Goal: Entertainment & Leisure: Consume media (video, audio)

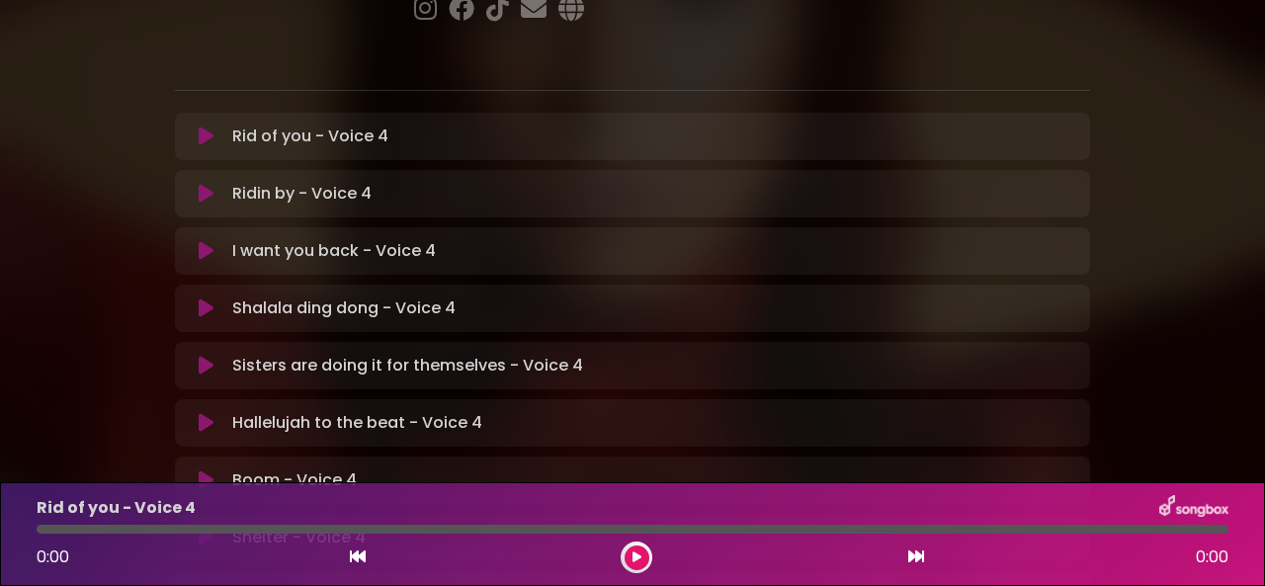
scroll to position [395, 0]
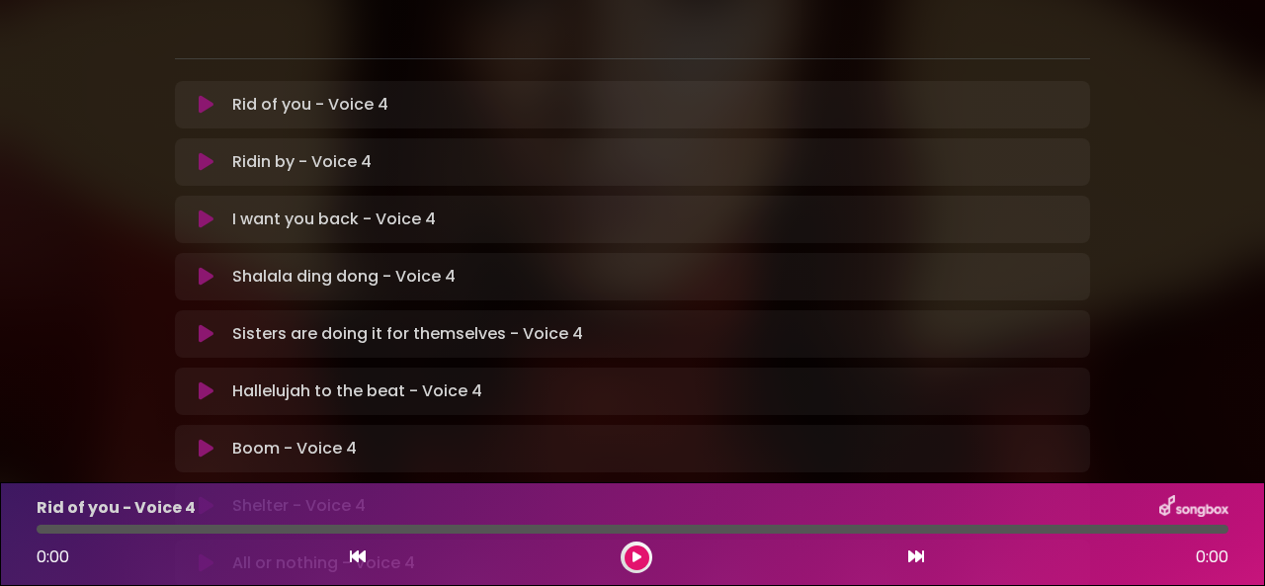
click at [205, 439] on icon at bounding box center [206, 449] width 15 height 20
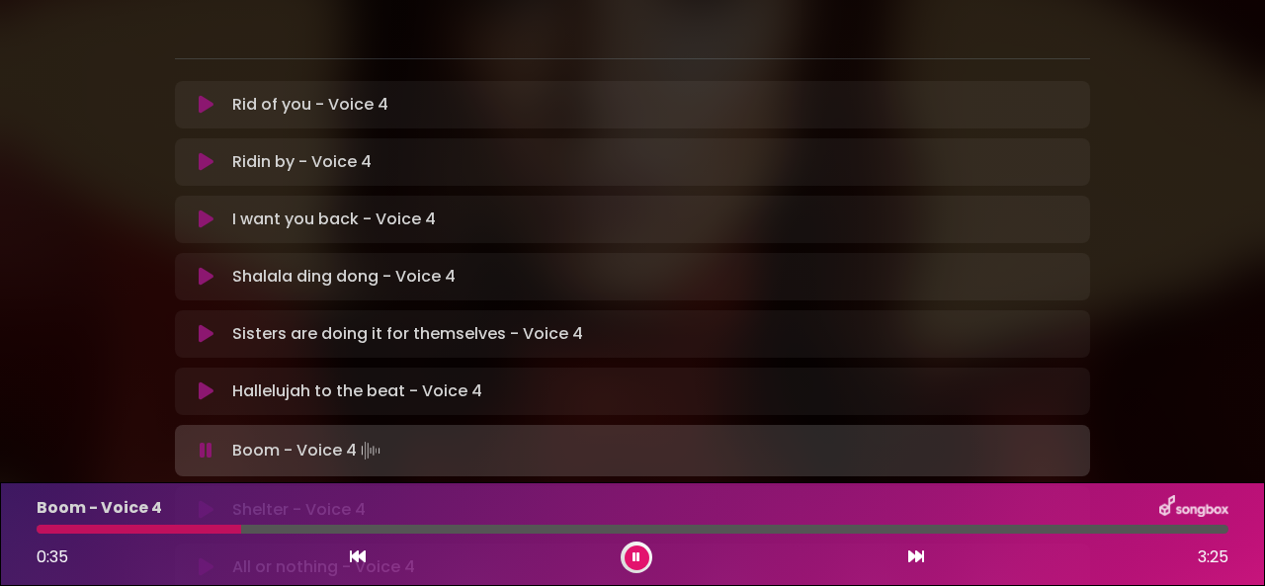
click at [632, 557] on icon at bounding box center [636, 557] width 8 height 12
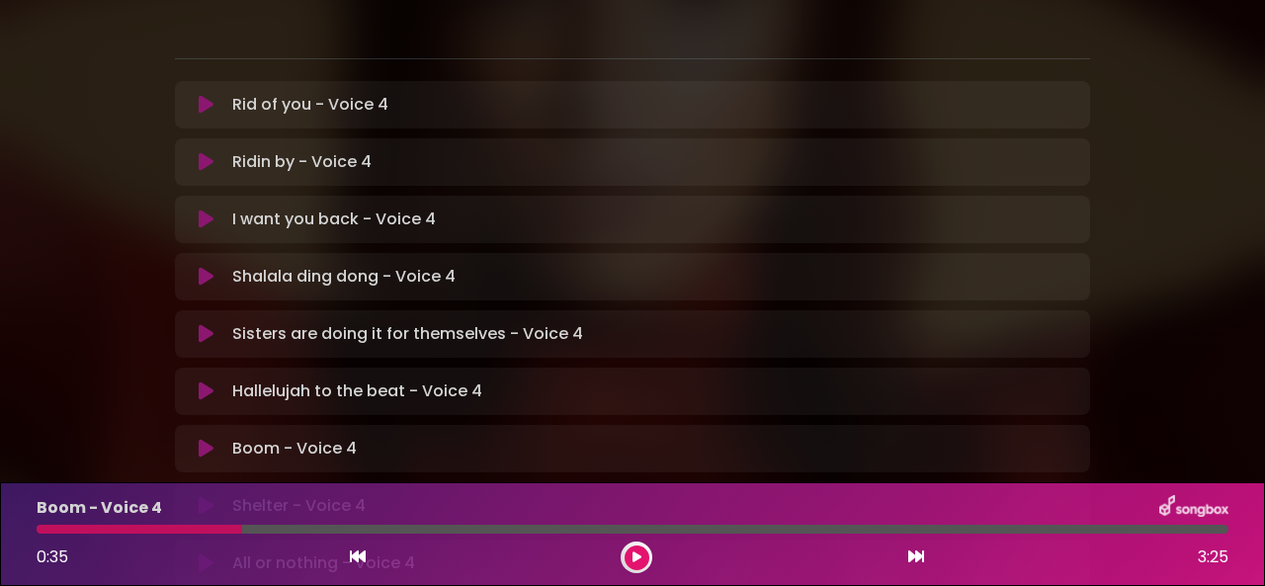
click at [626, 552] on button at bounding box center [636, 557] width 25 height 25
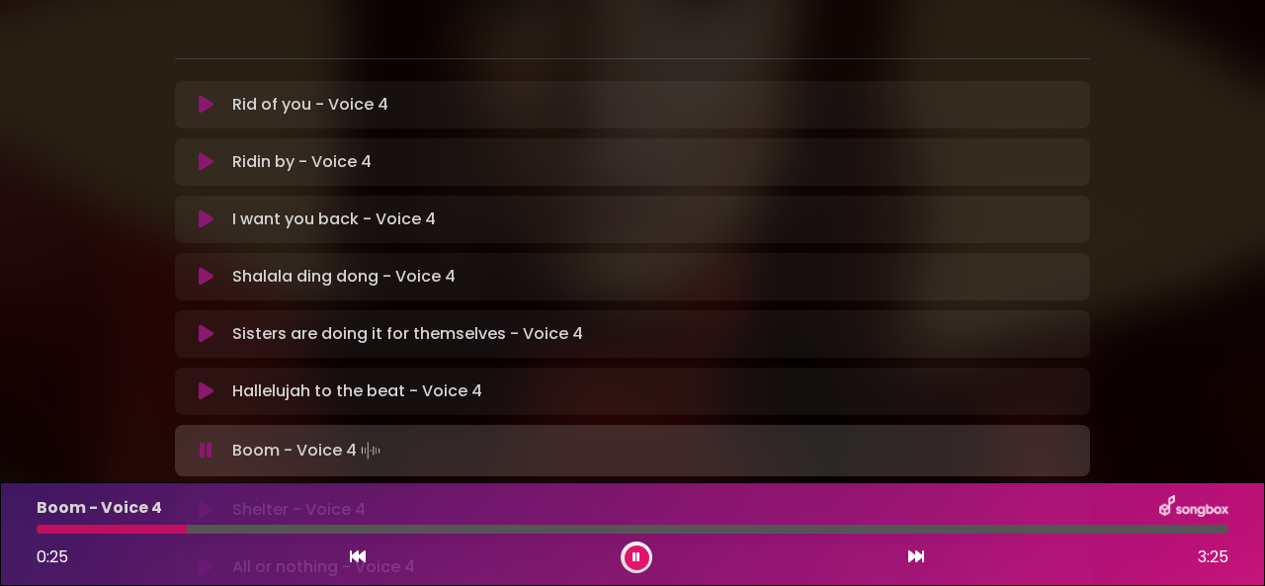
drag, startPoint x: 238, startPoint y: 529, endPoint x: 184, endPoint y: 525, distance: 54.5
click at [185, 525] on div at bounding box center [633, 529] width 1192 height 9
click at [635, 554] on icon at bounding box center [636, 557] width 8 height 12
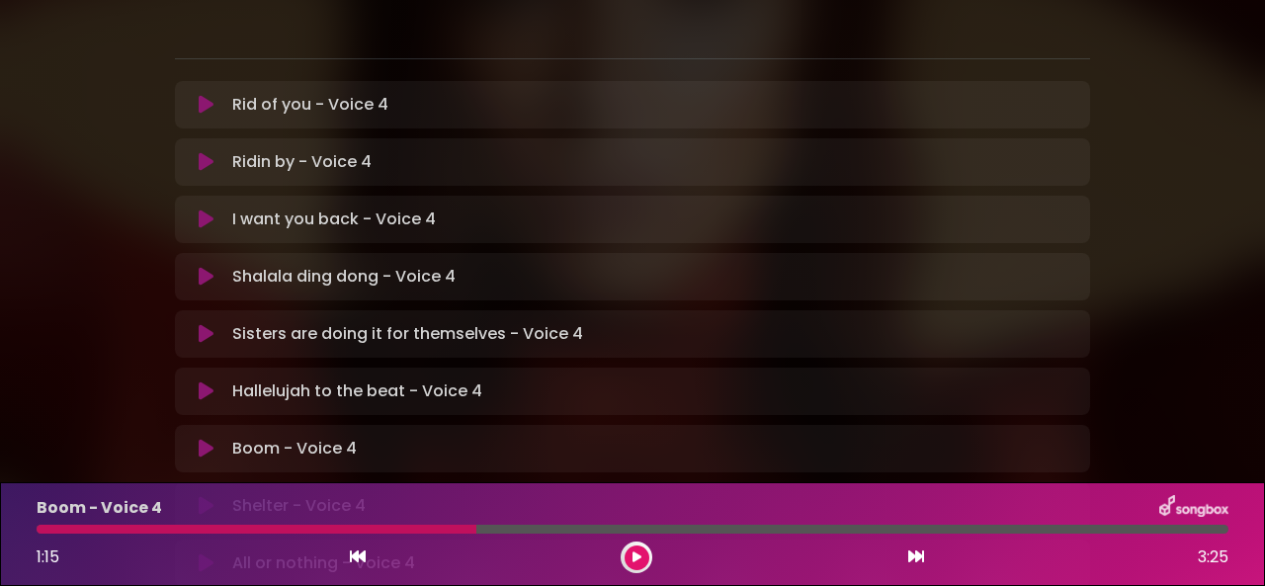
click at [635, 554] on icon at bounding box center [636, 557] width 9 height 12
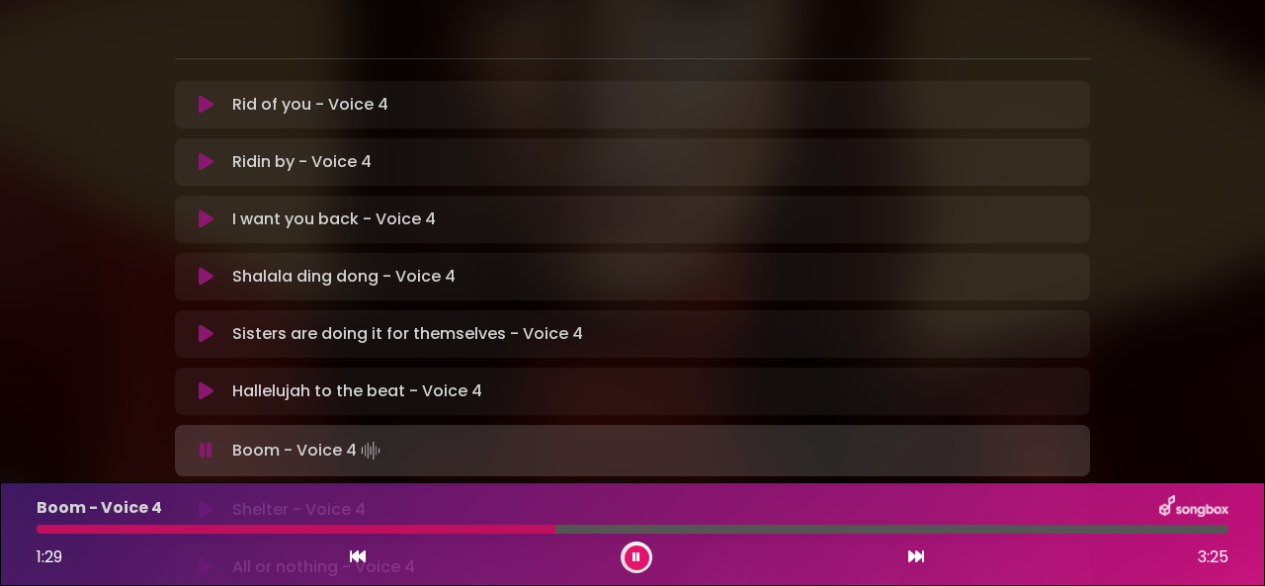
click at [634, 553] on icon at bounding box center [636, 557] width 8 height 12
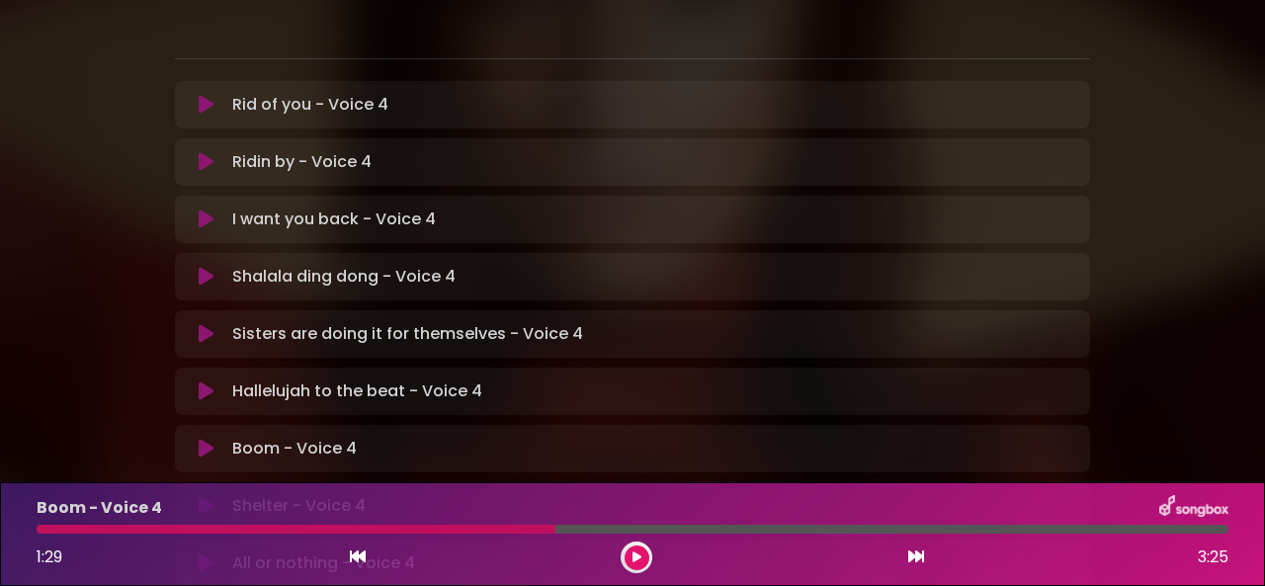
click at [632, 554] on icon at bounding box center [636, 557] width 9 height 12
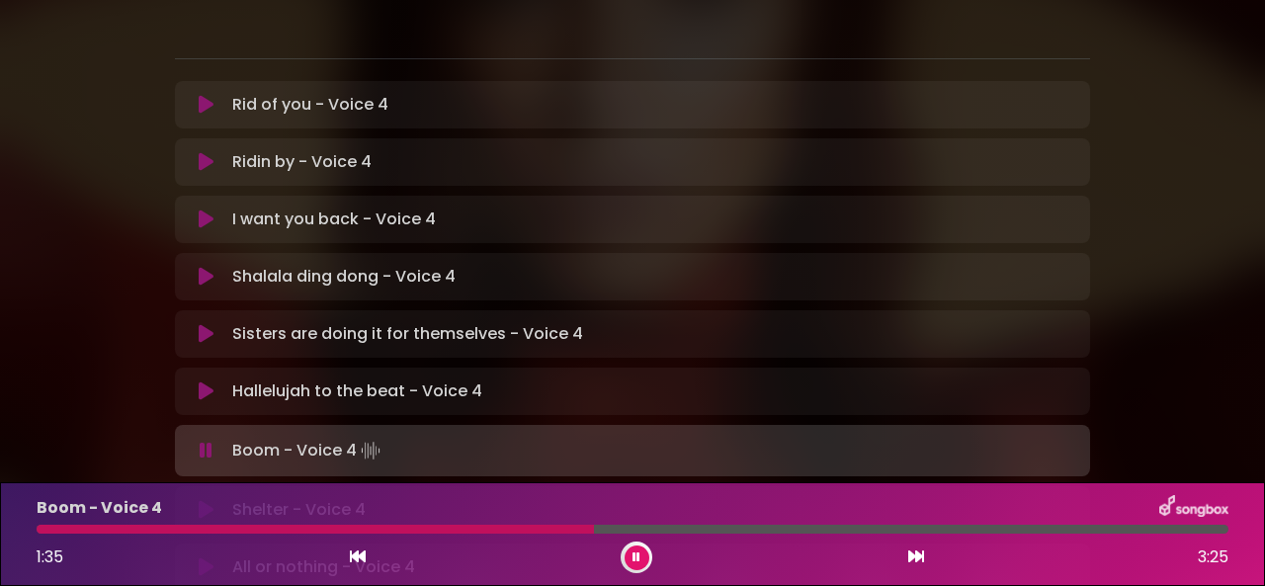
click at [621, 554] on div at bounding box center [637, 557] width 32 height 32
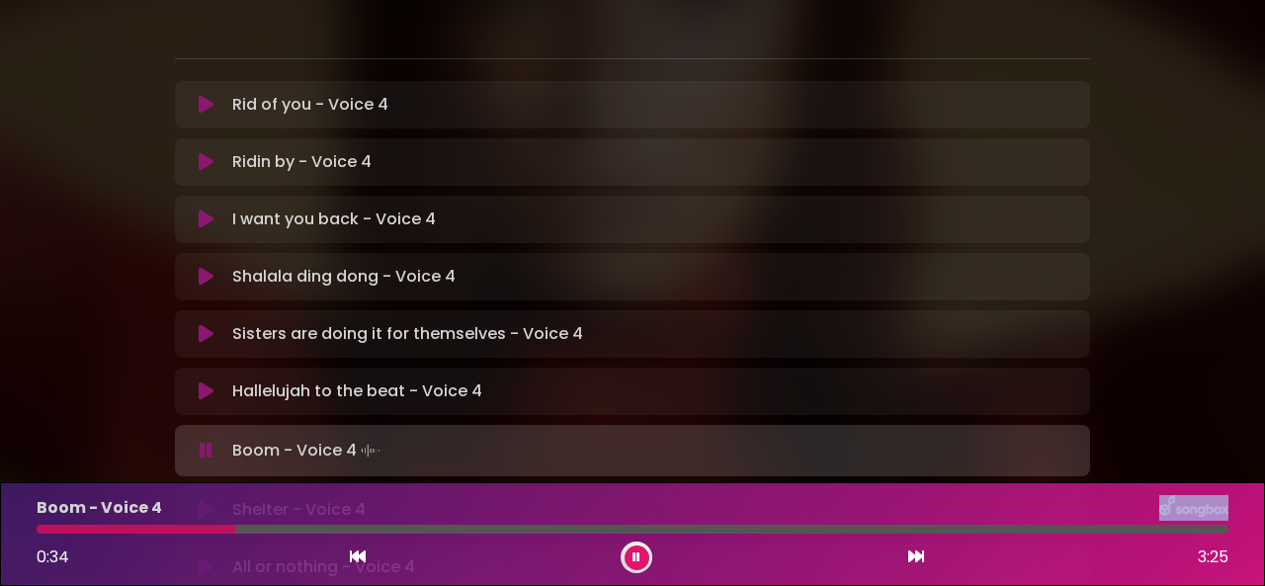
drag, startPoint x: 800, startPoint y: 533, endPoint x: 235, endPoint y: 519, distance: 565.4
click at [235, 519] on div "Boom - Voice 4 0:34 3:25" at bounding box center [632, 534] width 1215 height 78
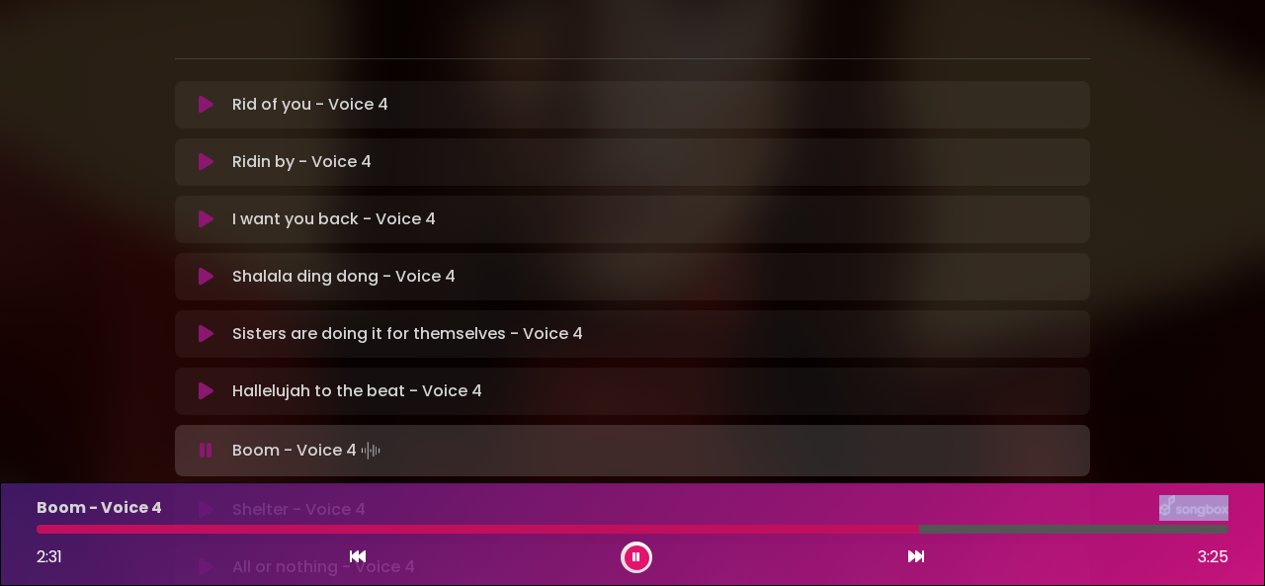
click at [916, 554] on icon at bounding box center [916, 556] width 16 height 16
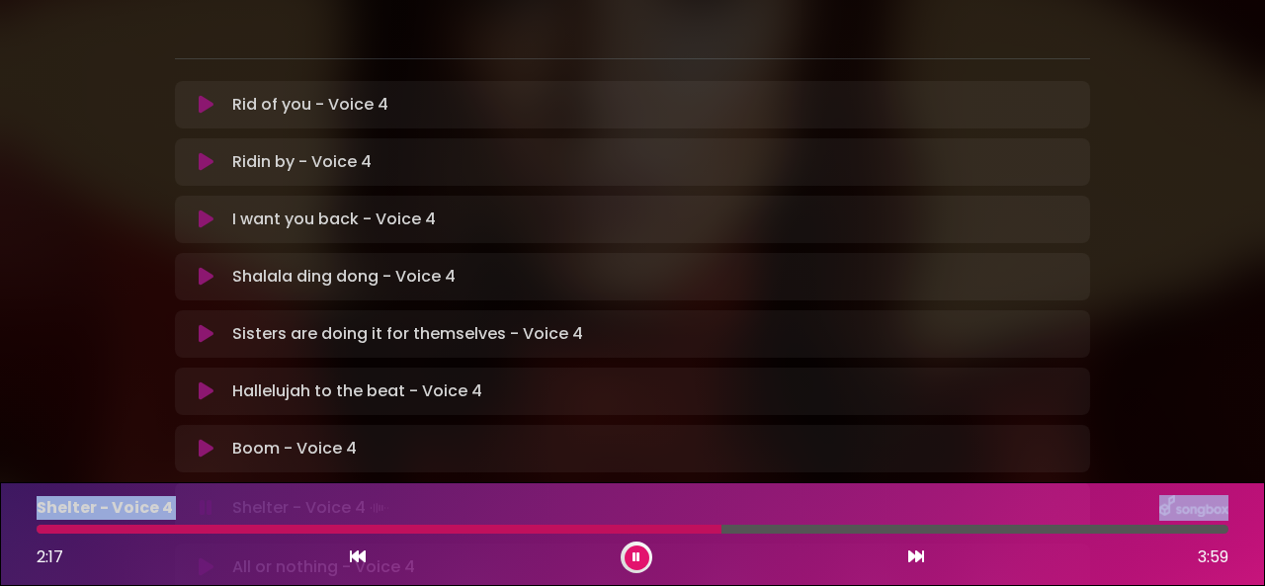
click at [916, 556] on icon at bounding box center [916, 556] width 16 height 16
click at [921, 563] on icon at bounding box center [916, 556] width 16 height 16
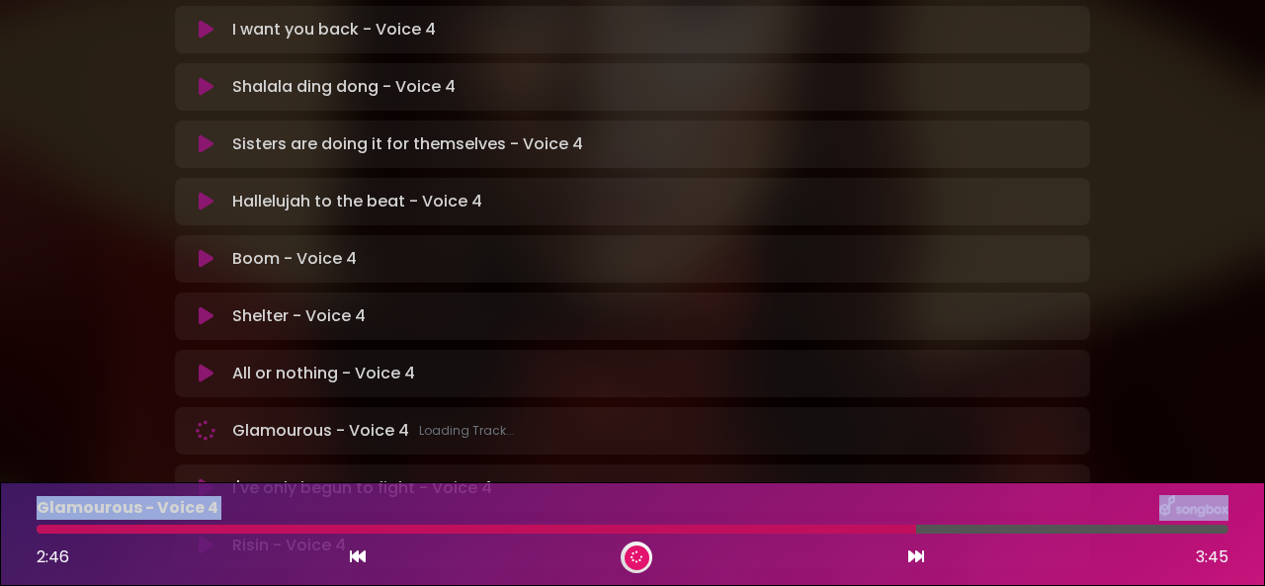
scroll to position [593, 0]
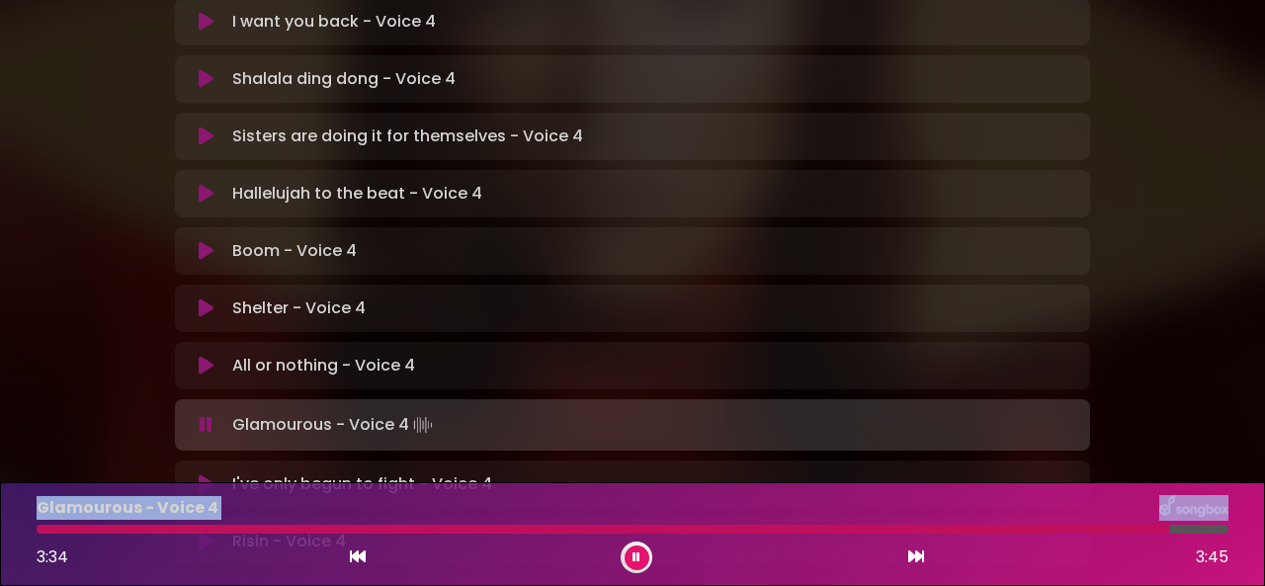
click at [908, 555] on icon at bounding box center [916, 556] width 16 height 16
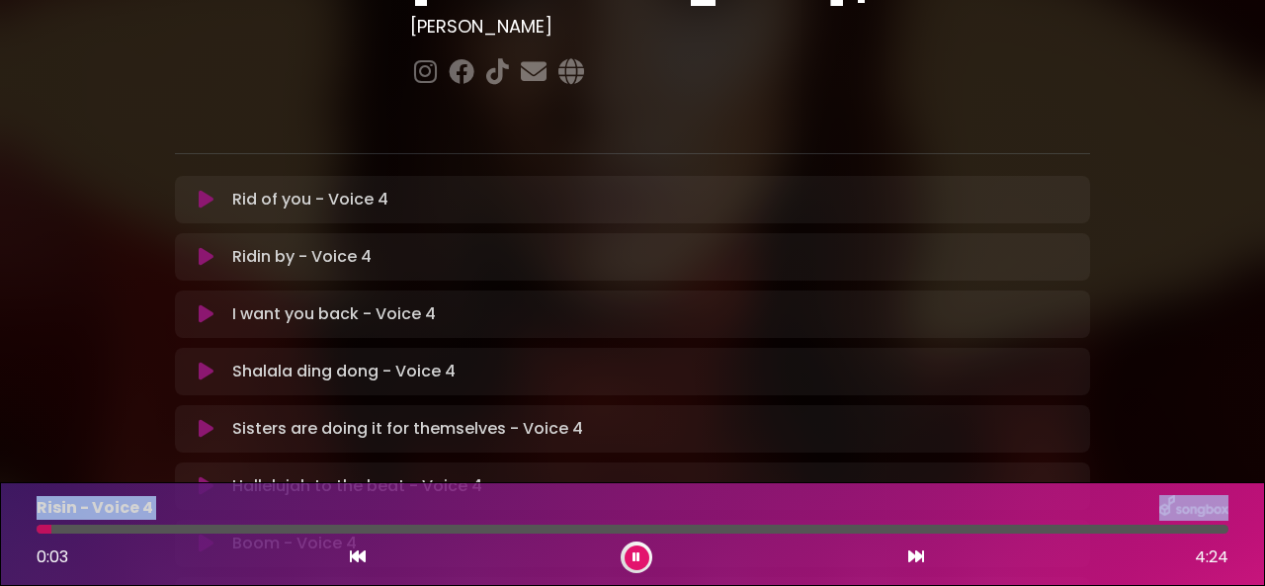
scroll to position [296, 0]
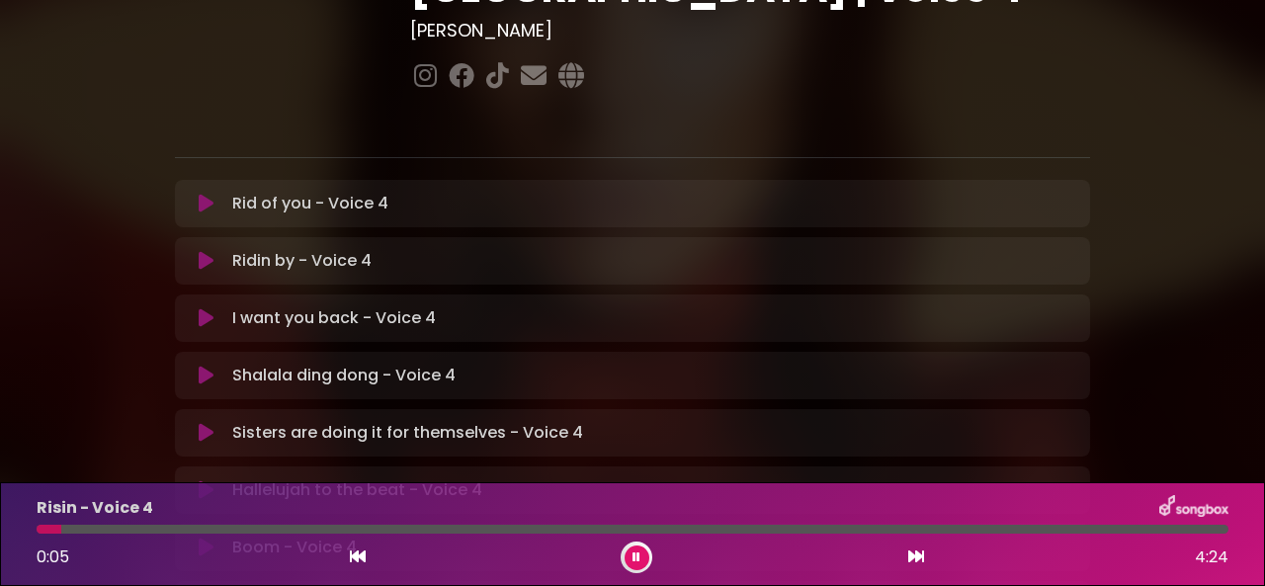
click at [283, 306] on p "I want you back - Voice 4 Loading Track..." at bounding box center [334, 318] width 204 height 24
click at [209, 308] on icon at bounding box center [206, 318] width 15 height 20
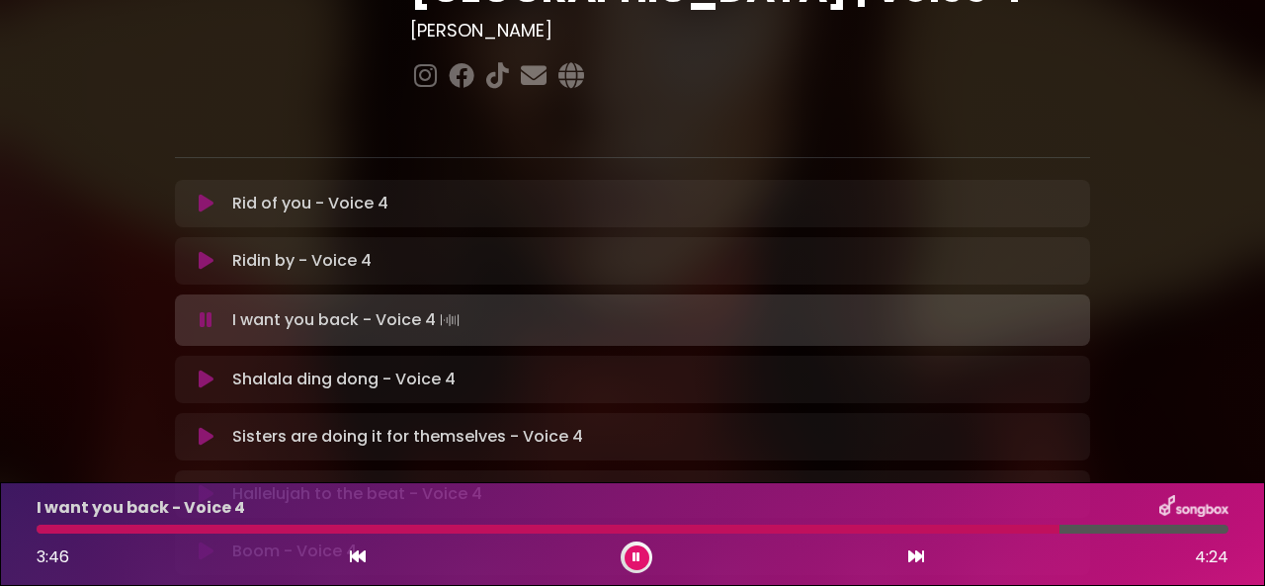
click at [913, 560] on icon at bounding box center [916, 556] width 16 height 16
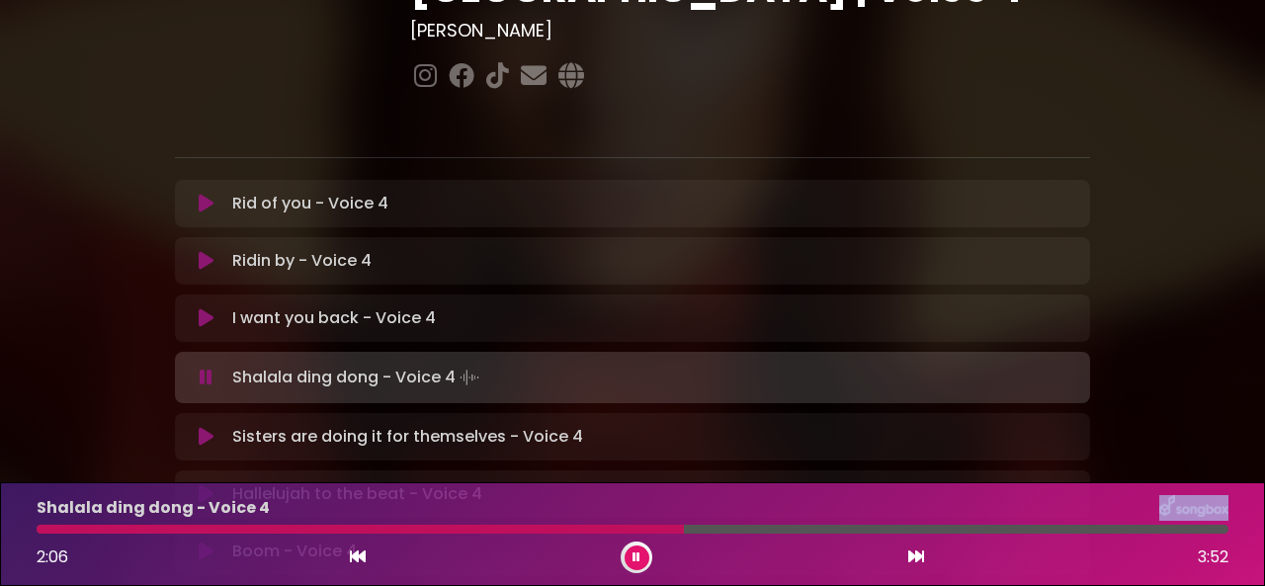
drag, startPoint x: 784, startPoint y: 529, endPoint x: 680, endPoint y: 519, distance: 104.2
click at [681, 519] on div "Shalala ding dong - Voice 4 2:06 3:52" at bounding box center [632, 534] width 1215 height 78
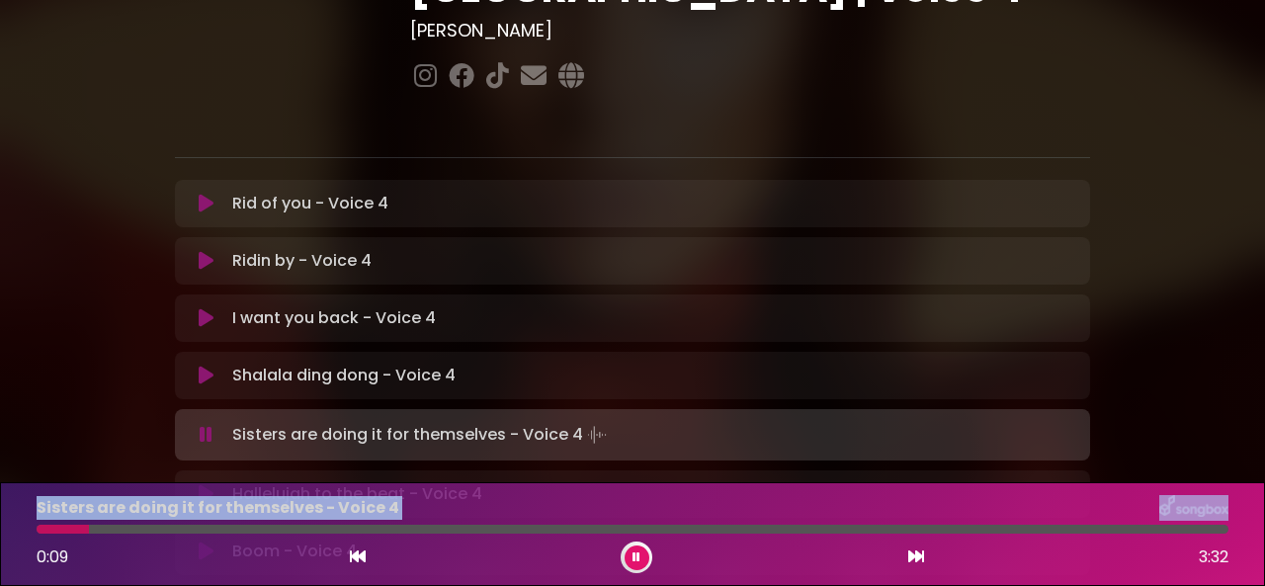
click at [207, 541] on icon at bounding box center [206, 551] width 15 height 20
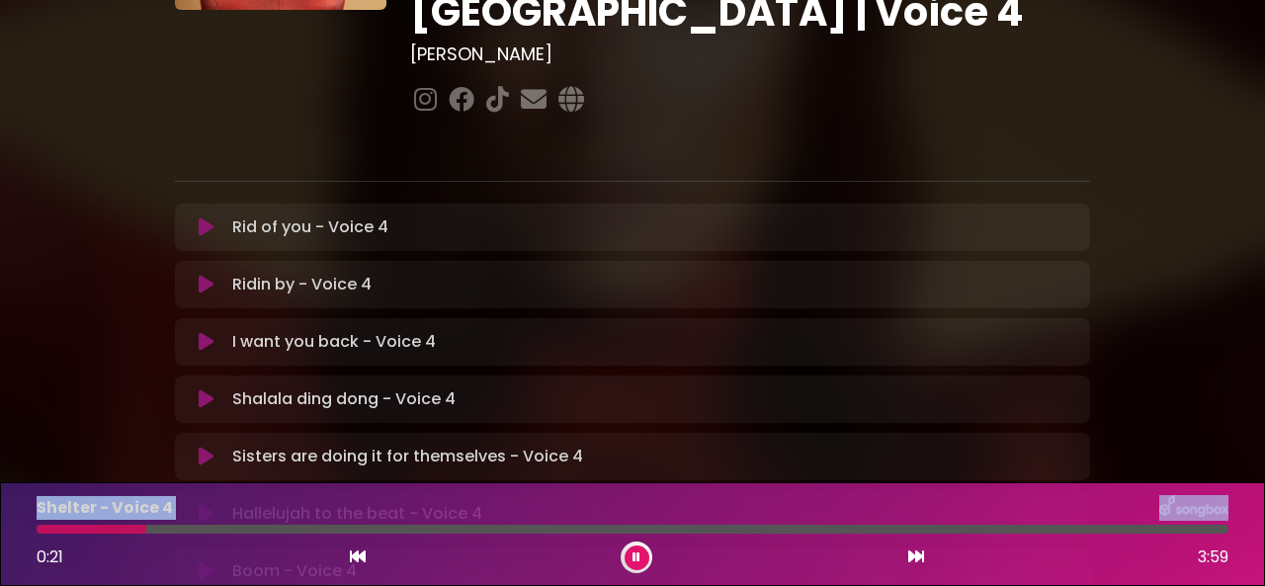
scroll to position [0, 0]
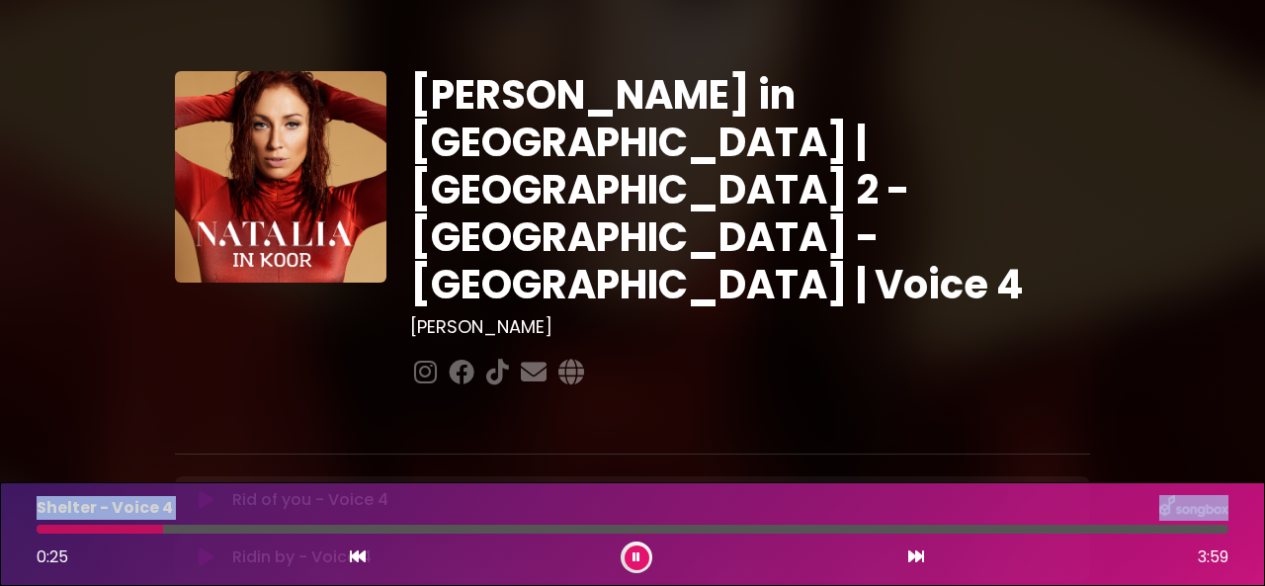
click at [625, 548] on div at bounding box center [637, 557] width 32 height 32
click at [637, 550] on button at bounding box center [636, 557] width 25 height 25
